Goal: Find specific page/section: Find specific page/section

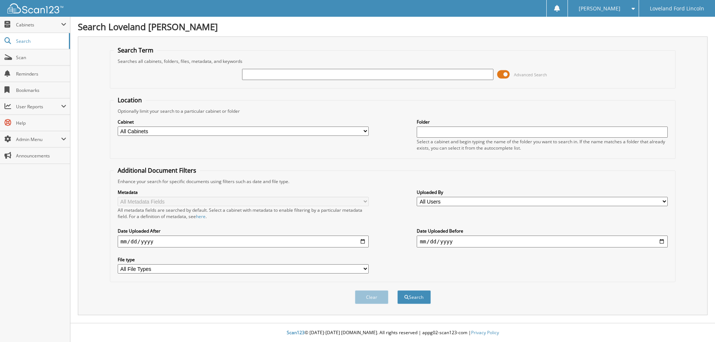
click at [368, 74] on input "text" at bounding box center [367, 74] width 251 height 11
type input "SWG13343"
click at [227, 127] on select "All Cabinets ACCOUNTS PAYABLE CAR DEALS DEPOSITS PART & SERVICE STATEMENT PARTS…" at bounding box center [243, 131] width 251 height 9
select select "28635"
click at [118, 127] on select "All Cabinets ACCOUNTS PAYABLE CAR DEALS DEPOSITS PART & SERVICE STATEMENT PARTS…" at bounding box center [243, 131] width 251 height 9
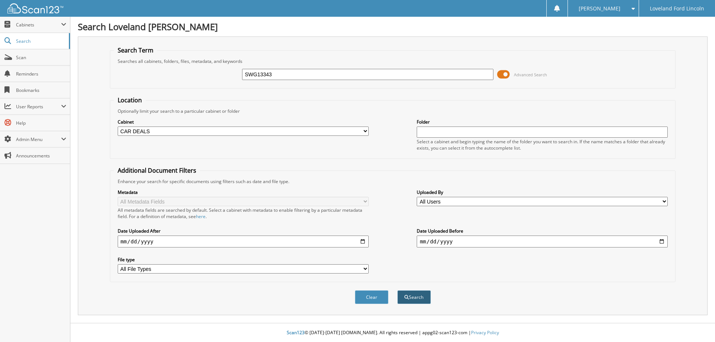
click at [409, 294] on button "Search" at bounding box center [413, 297] width 33 height 14
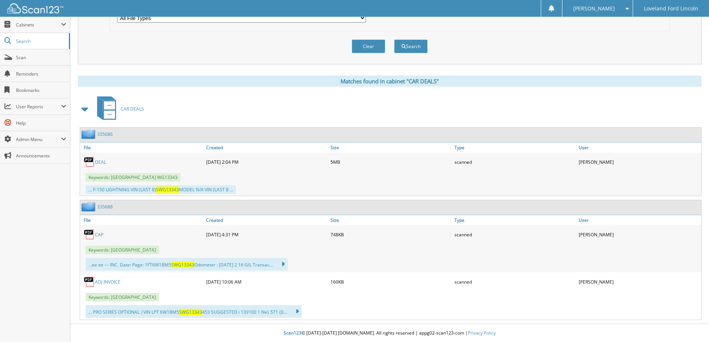
scroll to position [252, 0]
click at [37, 22] on span "Cabinets" at bounding box center [38, 25] width 45 height 6
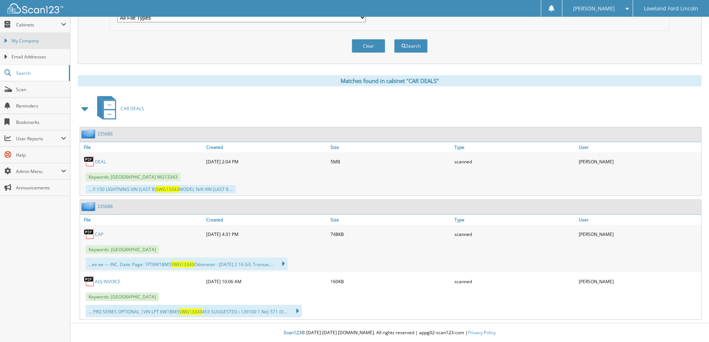
click at [35, 38] on span "My Company" at bounding box center [39, 41] width 55 height 7
